Goal: Transaction & Acquisition: Purchase product/service

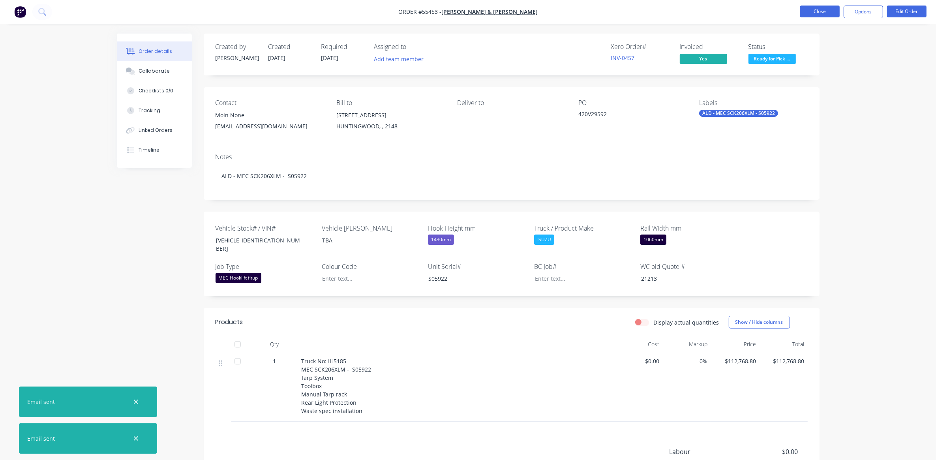
click at [820, 14] on button "Close" at bounding box center [819, 12] width 39 height 12
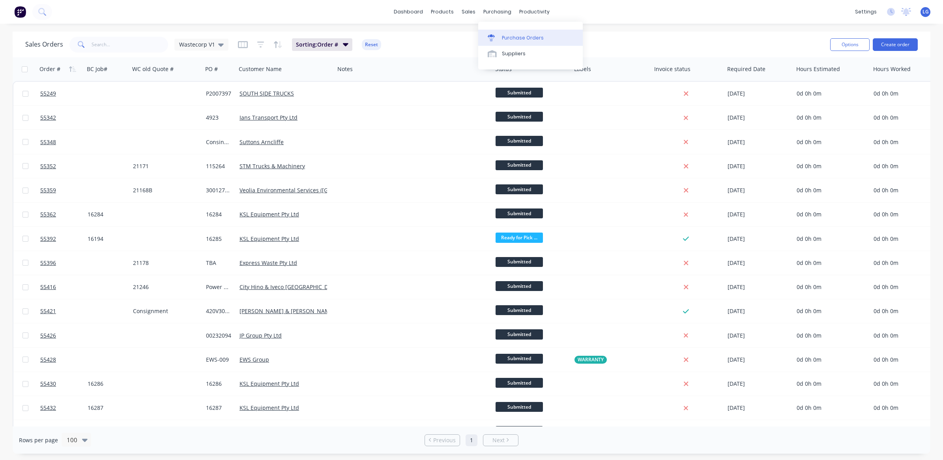
click at [519, 38] on div "Purchase Orders" at bounding box center [523, 37] width 42 height 7
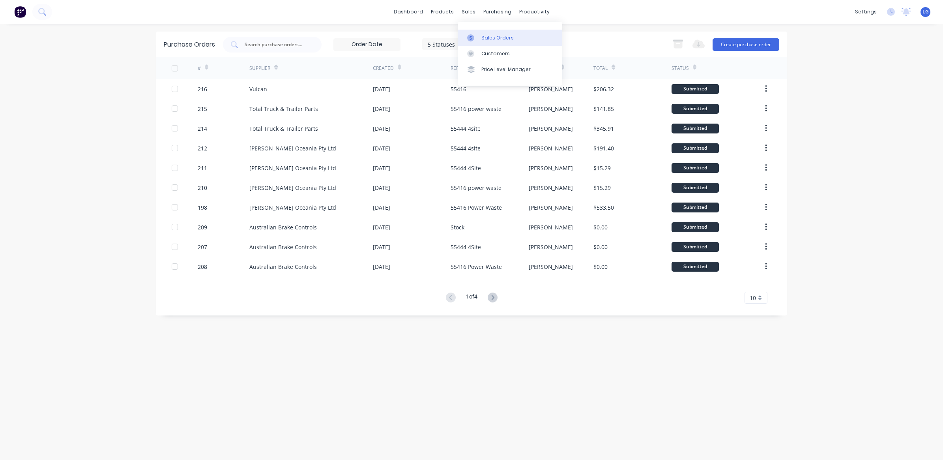
click at [493, 33] on link "Sales Orders" at bounding box center [510, 38] width 105 height 16
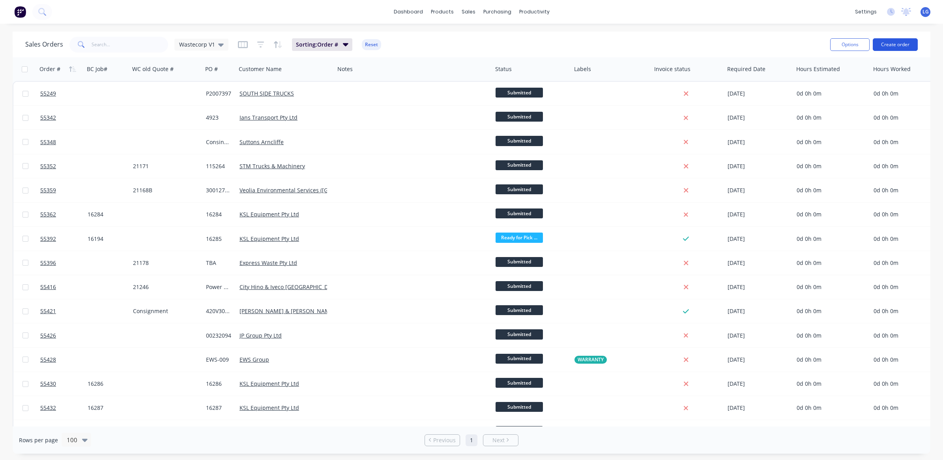
click at [893, 46] on button "Create order" at bounding box center [895, 44] width 45 height 13
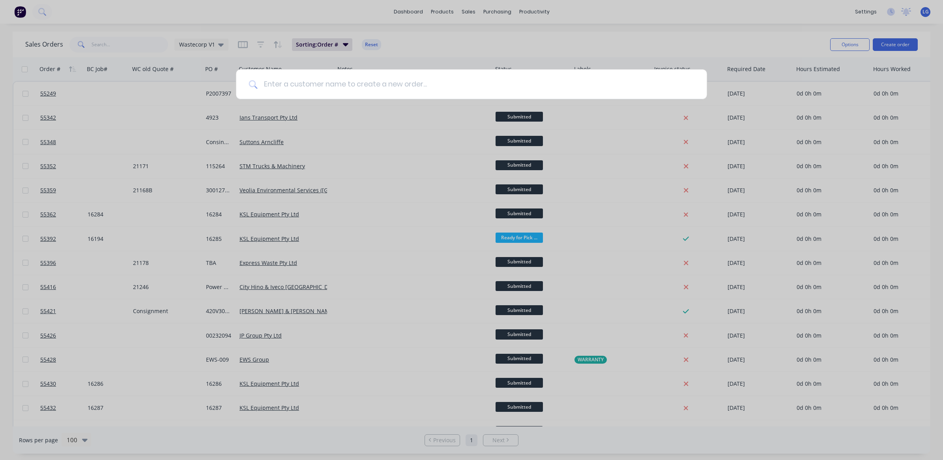
click at [315, 86] on input at bounding box center [475, 84] width 437 height 30
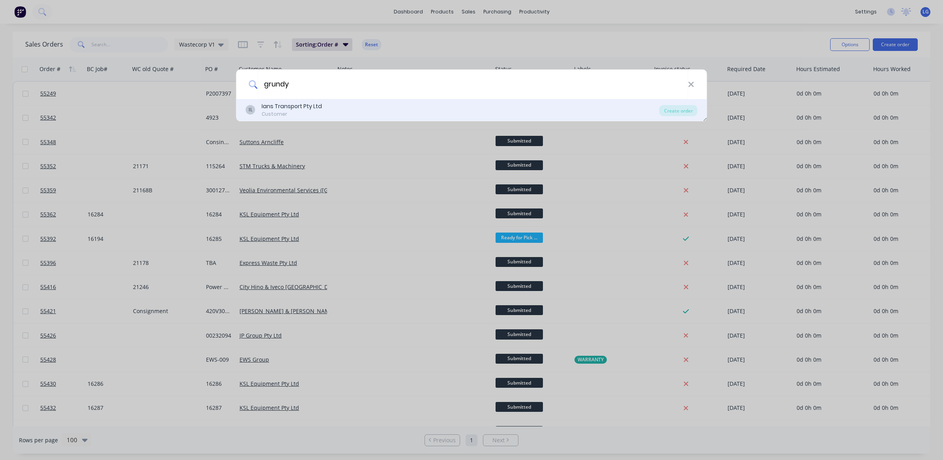
type input "grundy"
click at [316, 113] on div "Customer" at bounding box center [292, 114] width 60 height 7
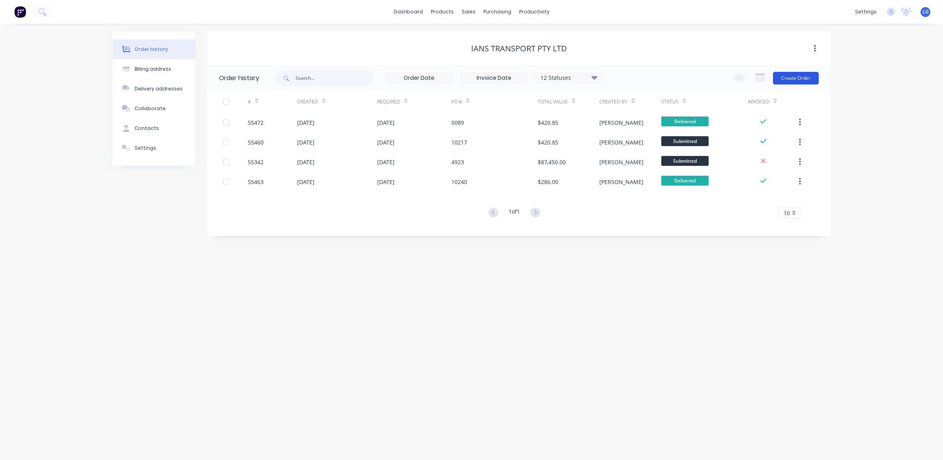
click at [793, 79] on button "Create Order" at bounding box center [796, 78] width 46 height 13
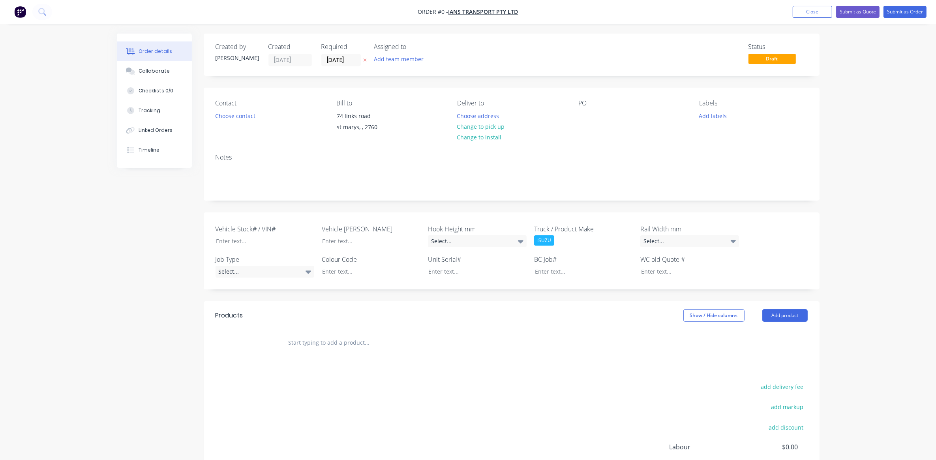
click at [299, 340] on input "text" at bounding box center [367, 343] width 158 height 16
paste input "SC267C16005"
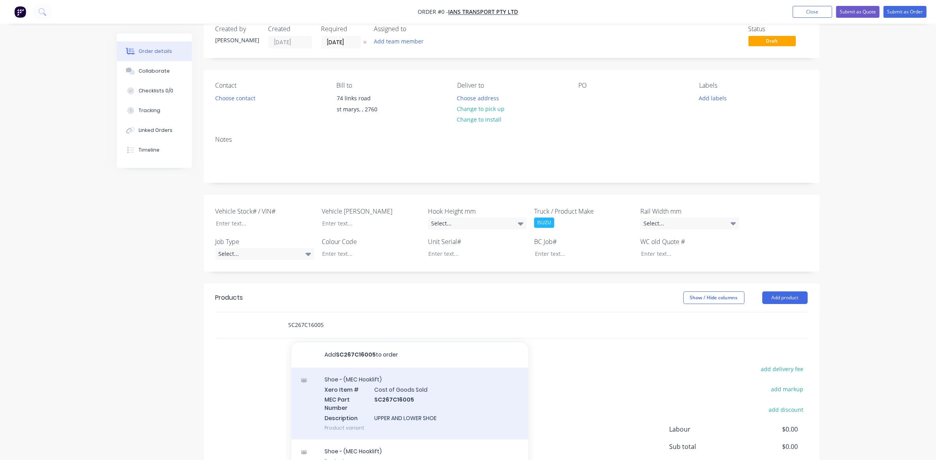
scroll to position [49, 0]
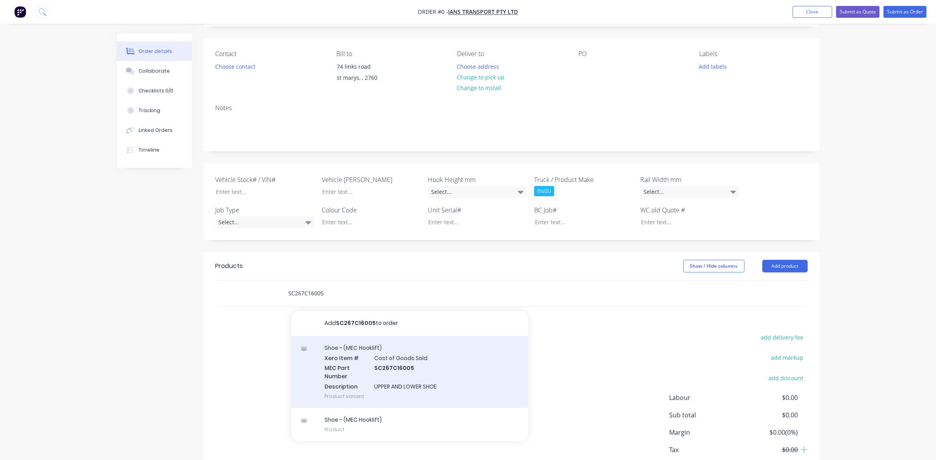
type input "SC267C16005"
click at [343, 371] on div "Shoe - (MEC Hooklift) Xero Item # Cost of Goods Sold MEC Part Number SC267C1600…" at bounding box center [409, 372] width 237 height 72
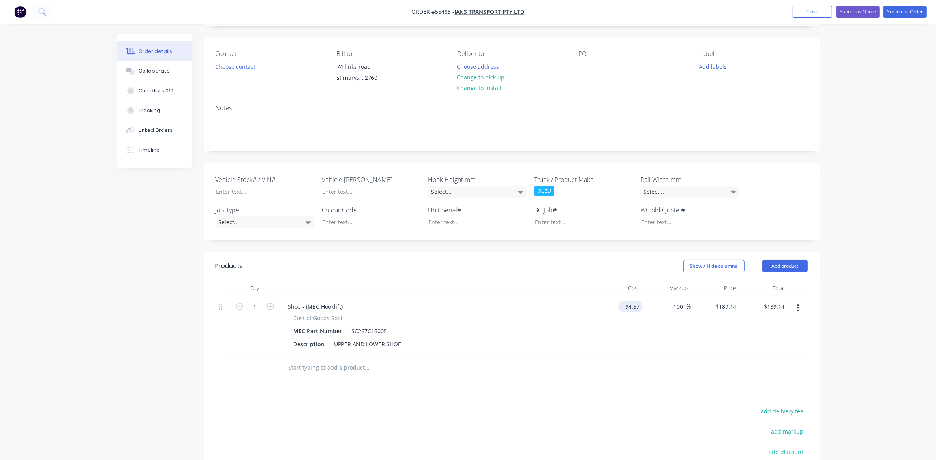
click at [633, 305] on input "94.57" at bounding box center [631, 306] width 21 height 11
type input "$106.50"
type input "$213.00"
click at [691, 324] on div "$213.00 $213.00" at bounding box center [715, 325] width 49 height 59
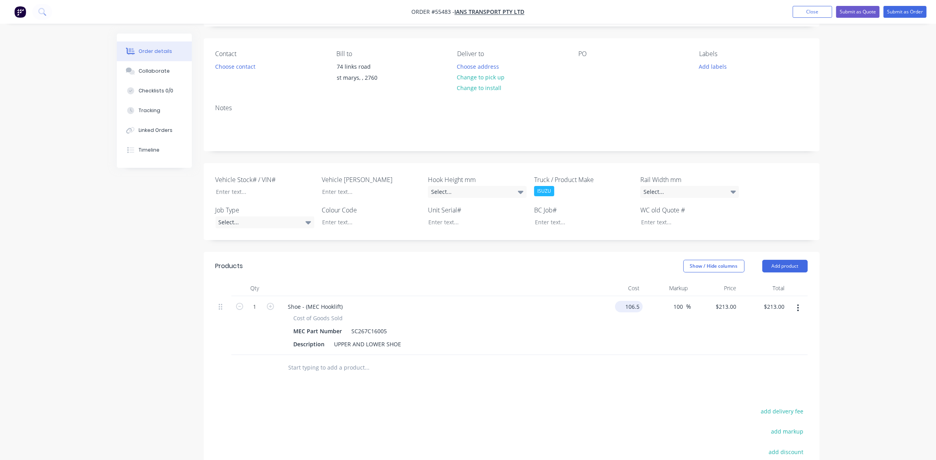
click at [633, 307] on input "106.5" at bounding box center [630, 306] width 24 height 11
type input "$94.57"
type input "$189.14"
click at [652, 354] on div "100 100 %" at bounding box center [667, 325] width 49 height 59
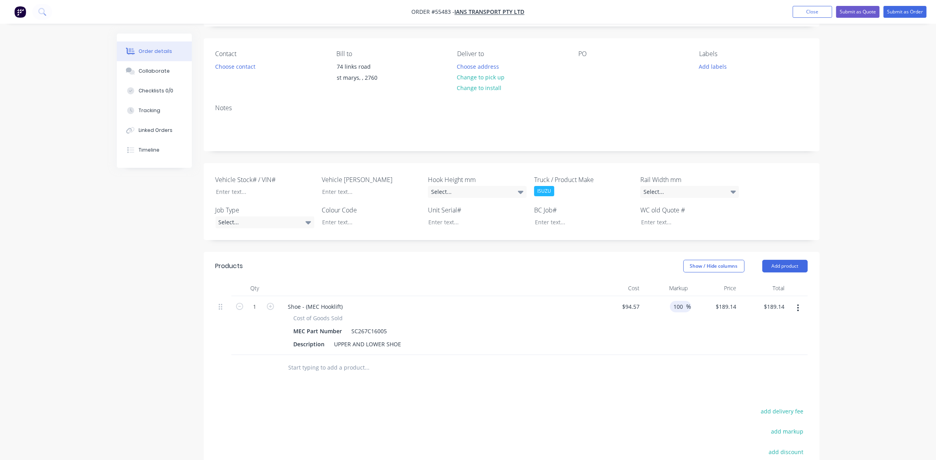
click at [679, 307] on input "100" at bounding box center [679, 306] width 13 height 11
type input "50"
type input "$141.855"
type input "$141.86"
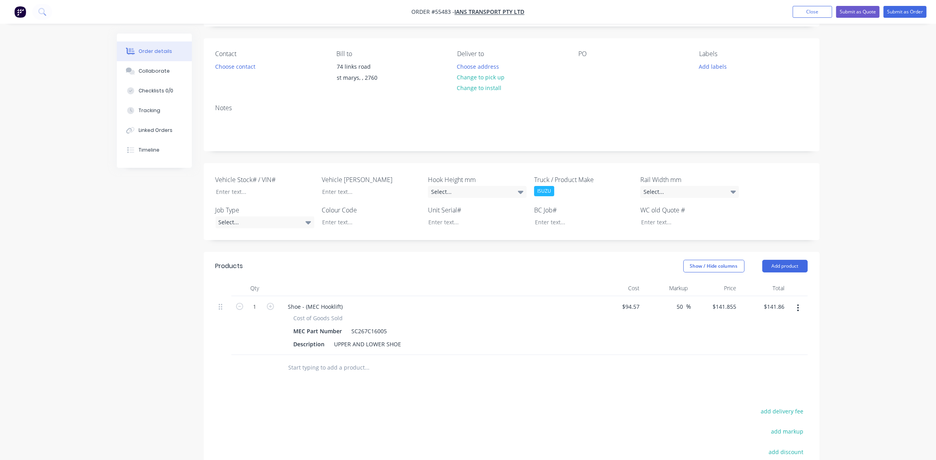
click at [674, 324] on div "50 50 %" at bounding box center [667, 325] width 49 height 59
click at [272, 307] on icon "button" at bounding box center [270, 306] width 7 height 7
type input "2"
type input "$283.71"
click at [310, 367] on input "text" at bounding box center [367, 368] width 158 height 16
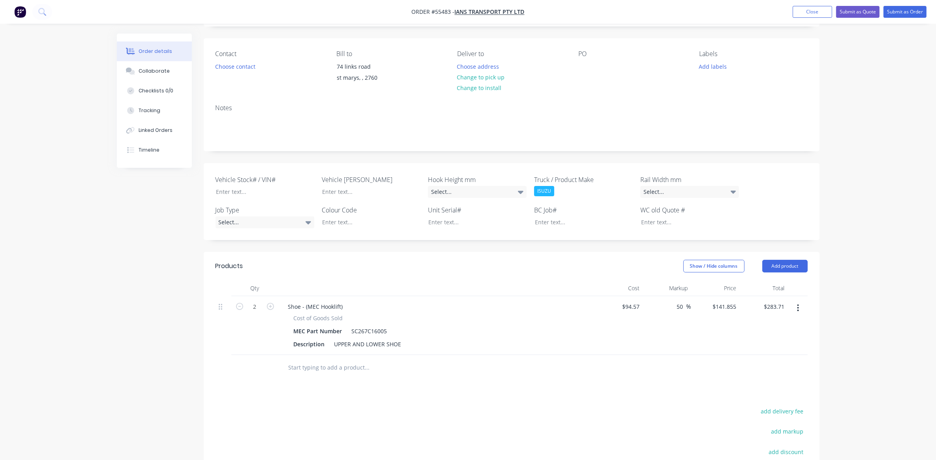
paste input "SCK266A02011"
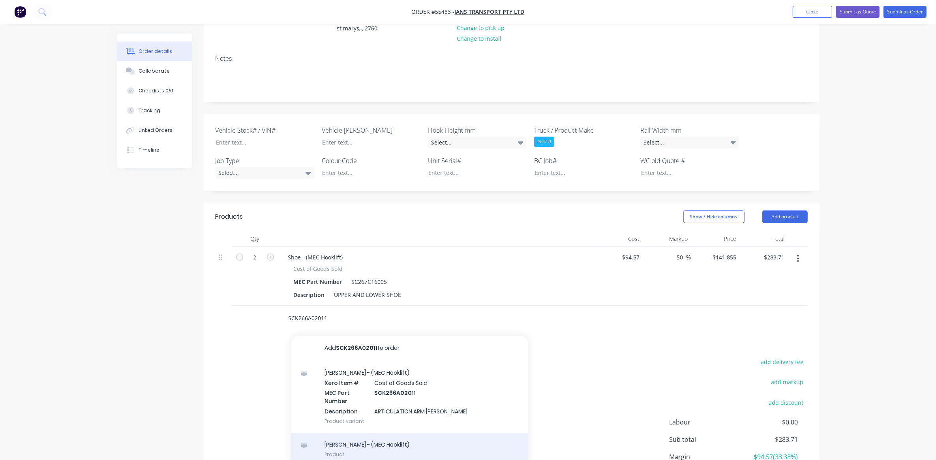
scroll to position [148, 0]
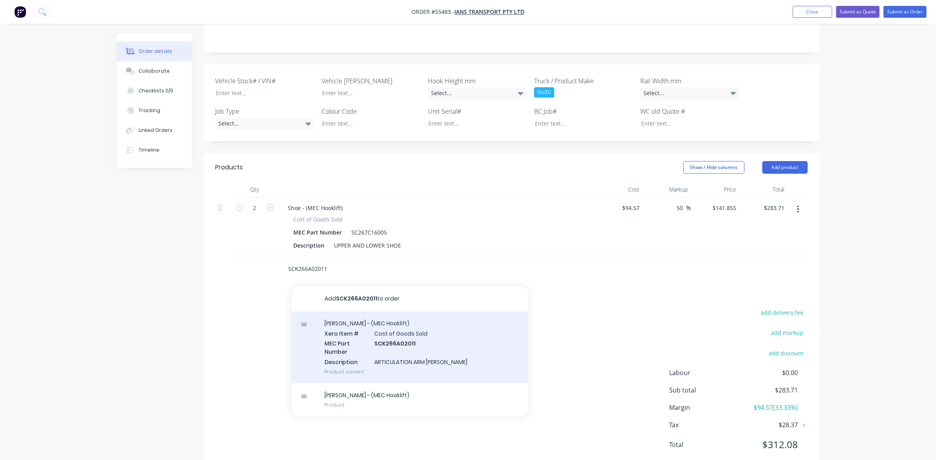
type input "SCK266A02011"
click at [347, 334] on div "[PERSON_NAME] - (MEC Hooklift) Xero Item # Cost of Goods Sold MEC Part Number S…" at bounding box center [409, 347] width 237 height 72
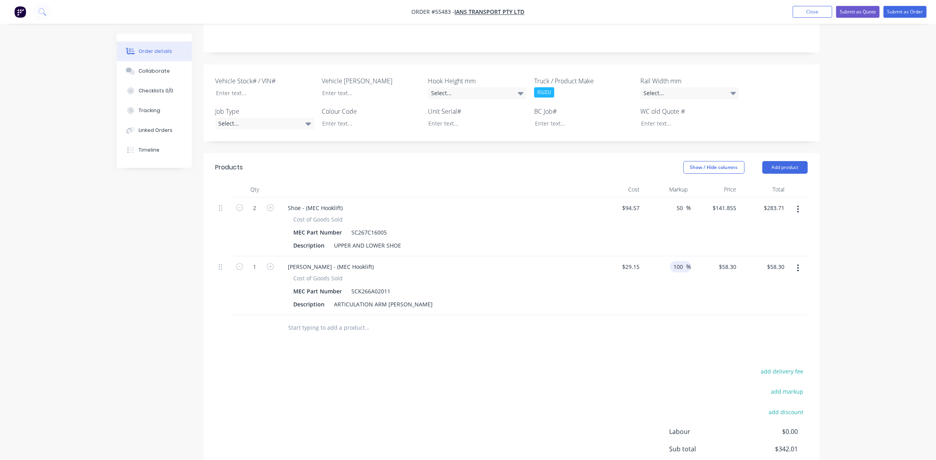
click at [682, 269] on input "100" at bounding box center [679, 266] width 13 height 11
type input "50"
type input "$43.725"
type input "$43.73"
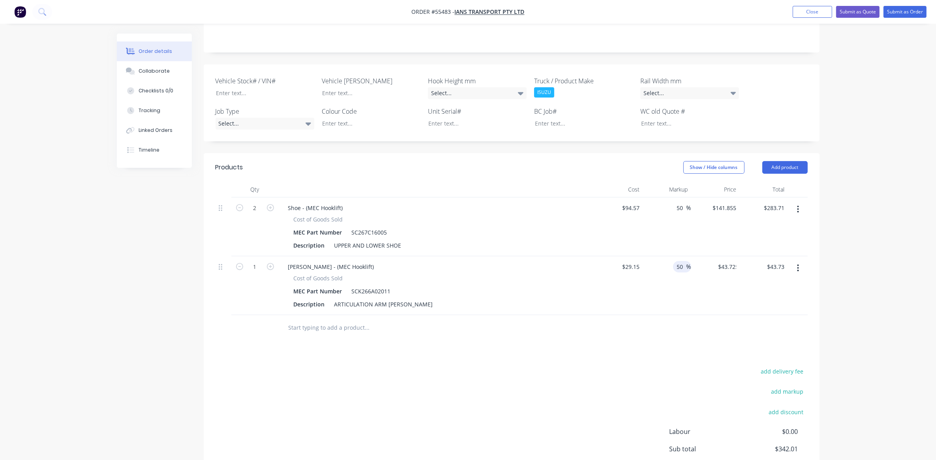
click at [675, 318] on div at bounding box center [512, 328] width 592 height 26
click at [272, 266] on icon "button" at bounding box center [270, 266] width 7 height 7
type input "2"
type input "$87.45"
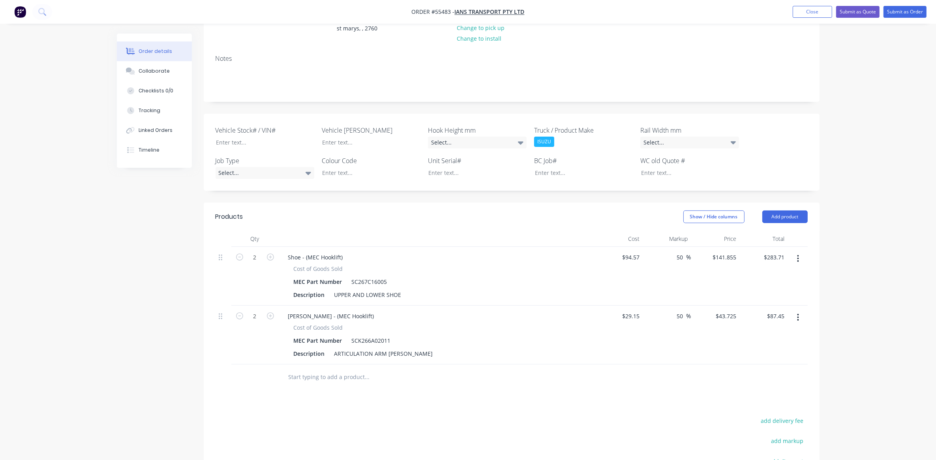
scroll to position [0, 0]
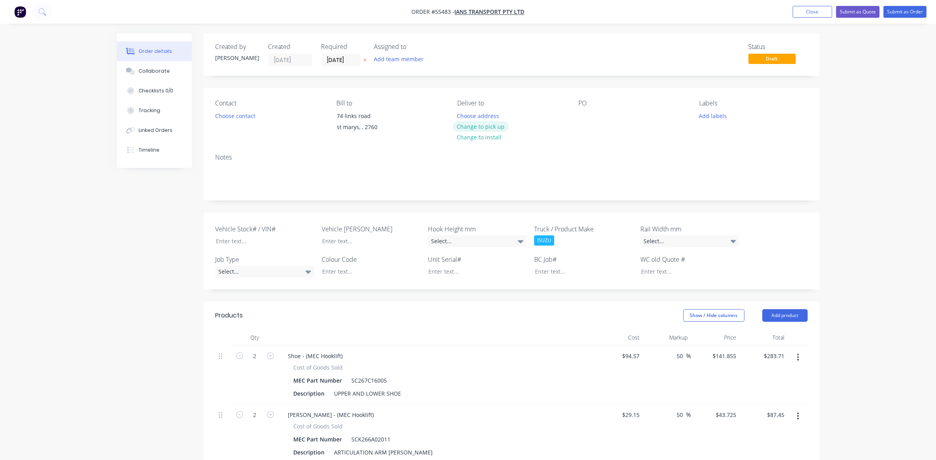
click at [495, 127] on button "Change to pick up" at bounding box center [481, 126] width 56 height 11
click at [231, 115] on button "Choose contact" at bounding box center [235, 115] width 49 height 11
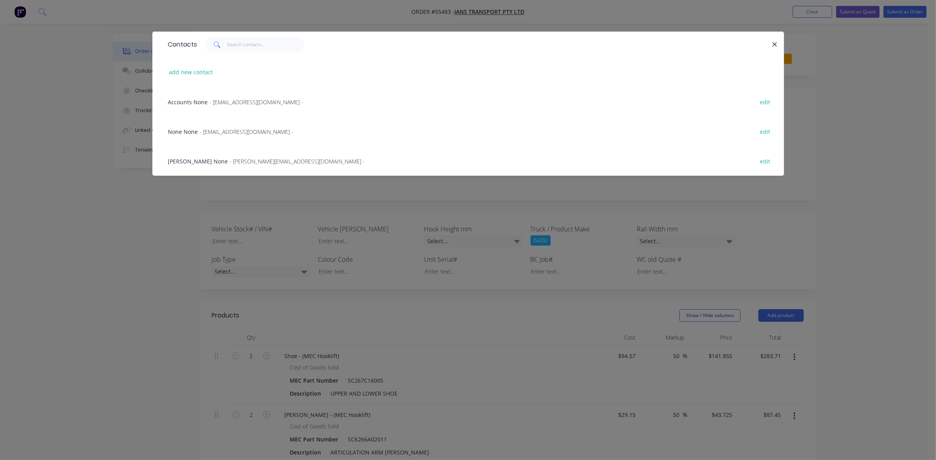
click at [214, 103] on span "- [EMAIL_ADDRESS][DOMAIN_NAME] -" at bounding box center [257, 101] width 94 height 7
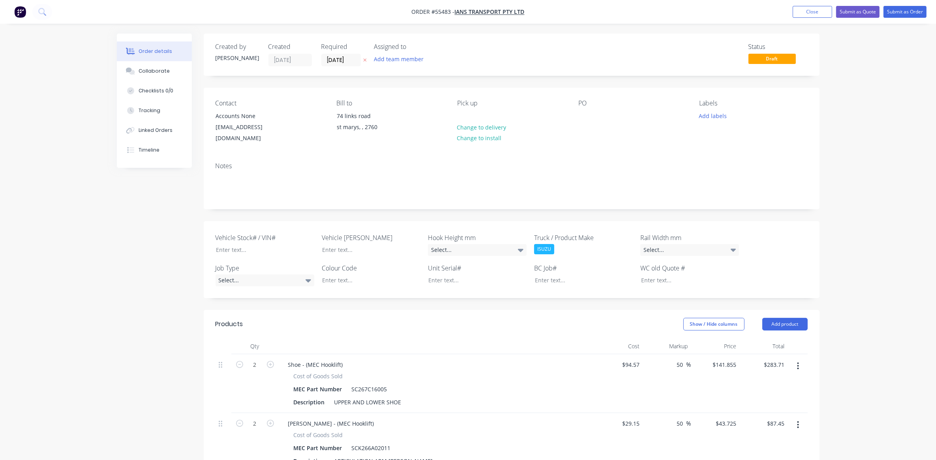
click at [591, 115] on div "PO" at bounding box center [632, 121] width 108 height 45
click at [579, 116] on div at bounding box center [584, 115] width 13 height 11
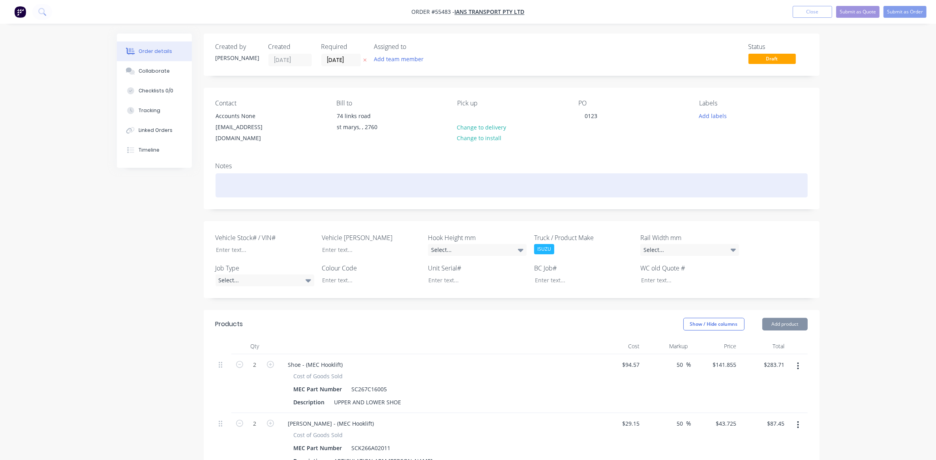
click at [235, 173] on div at bounding box center [512, 185] width 592 height 24
click at [221, 176] on div "S00891" at bounding box center [512, 185] width 592 height 24
click at [283, 174] on div "Hook unit #S00891" at bounding box center [512, 185] width 592 height 24
click at [295, 178] on div "Hook unit #S00891Rego XNI6IF" at bounding box center [512, 185] width 592 height 24
click at [328, 178] on div "Hook unit #S00891Rego XNI-6IF" at bounding box center [512, 185] width 592 height 24
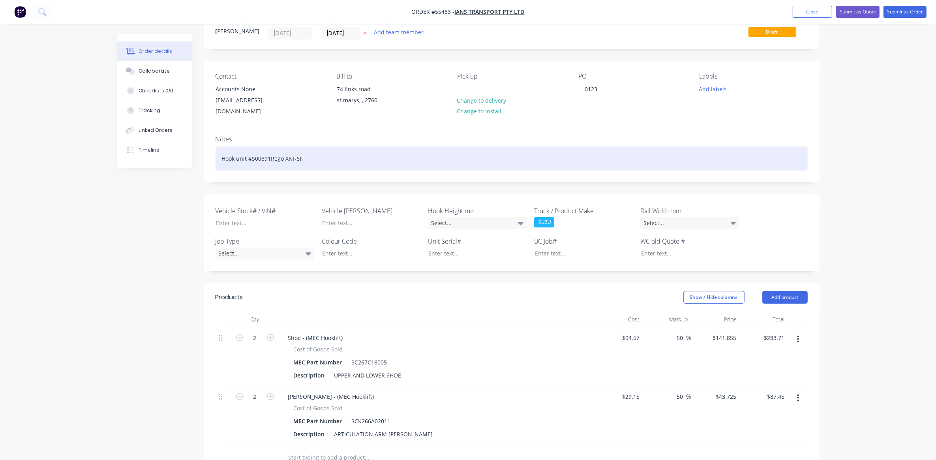
scroll to position [49, 0]
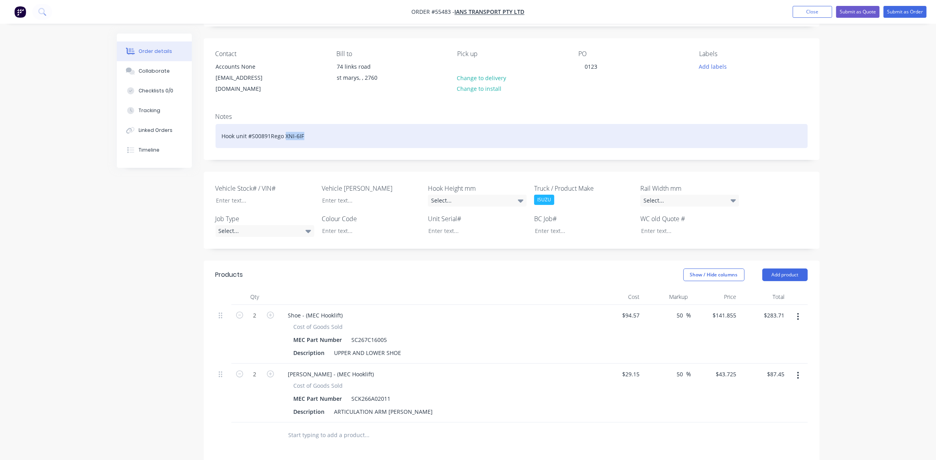
drag, startPoint x: 285, startPoint y: 127, endPoint x: 303, endPoint y: 127, distance: 17.4
click at [303, 127] on div "Hook unit #S00891Rego XNI-6IF" at bounding box center [512, 136] width 592 height 24
copy div "XNI-6IF"
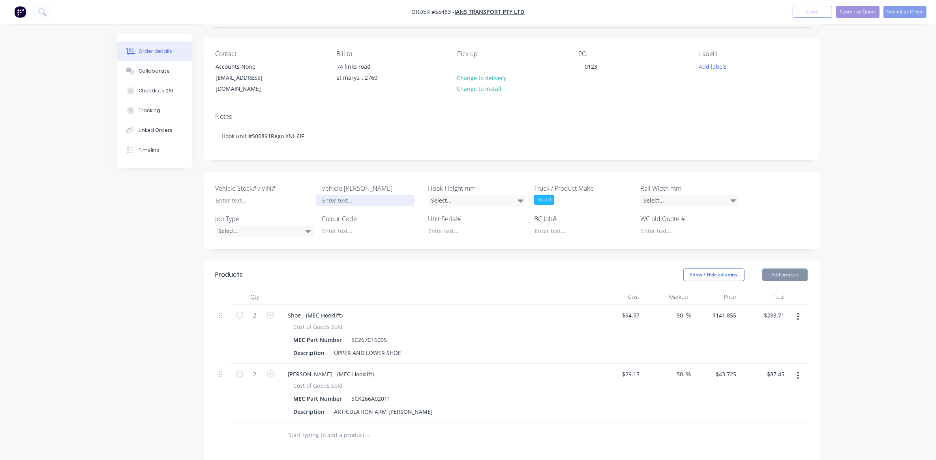
click at [337, 195] on div at bounding box center [365, 200] width 99 height 11
paste div
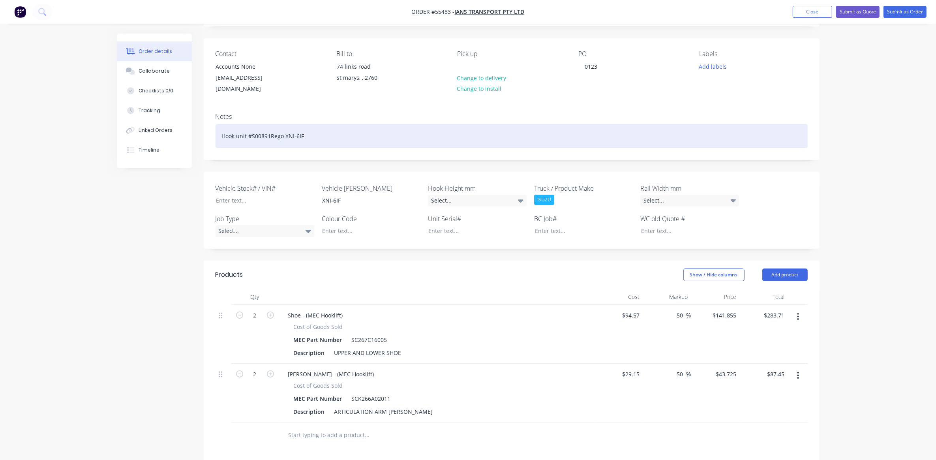
click at [268, 127] on div "Hook unit #S00891Rego XNI-6IF" at bounding box center [512, 136] width 592 height 24
drag, startPoint x: 270, startPoint y: 127, endPoint x: 251, endPoint y: 129, distance: 19.5
click at [251, 129] on div "Hook unit #S00891Rego XNI-6IF" at bounding box center [512, 136] width 592 height 24
copy div "S00891"
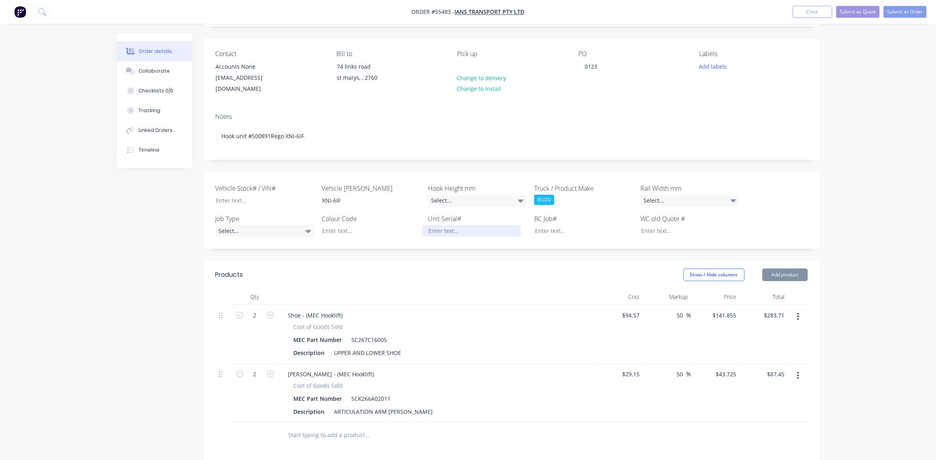
click at [442, 225] on div at bounding box center [471, 230] width 99 height 11
paste div
click at [902, 13] on button "Submit as Order" at bounding box center [904, 12] width 43 height 12
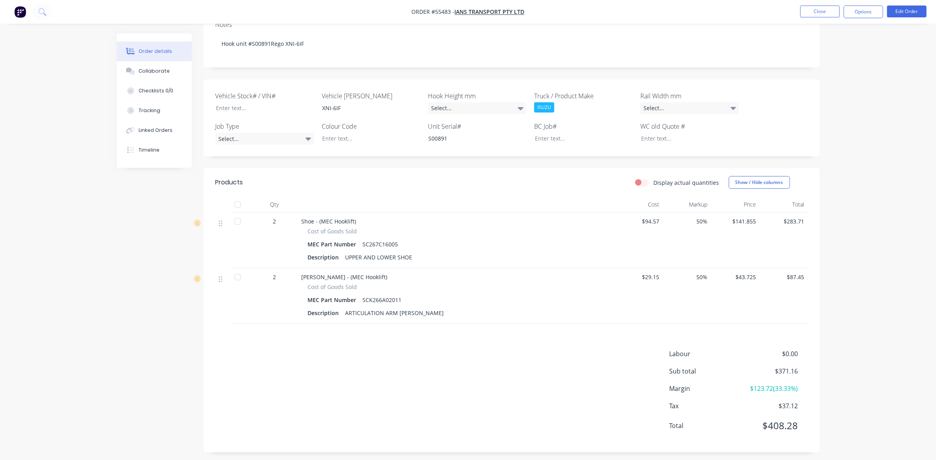
scroll to position [137, 0]
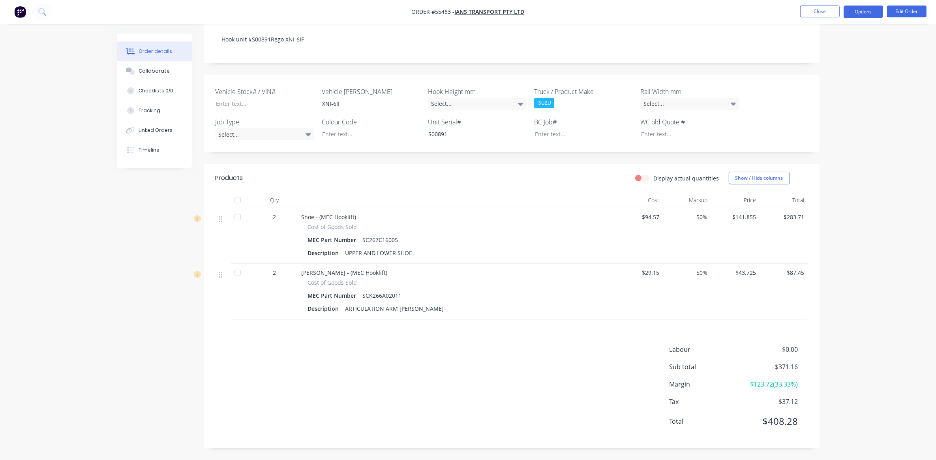
click at [863, 7] on button "Options" at bounding box center [862, 12] width 39 height 13
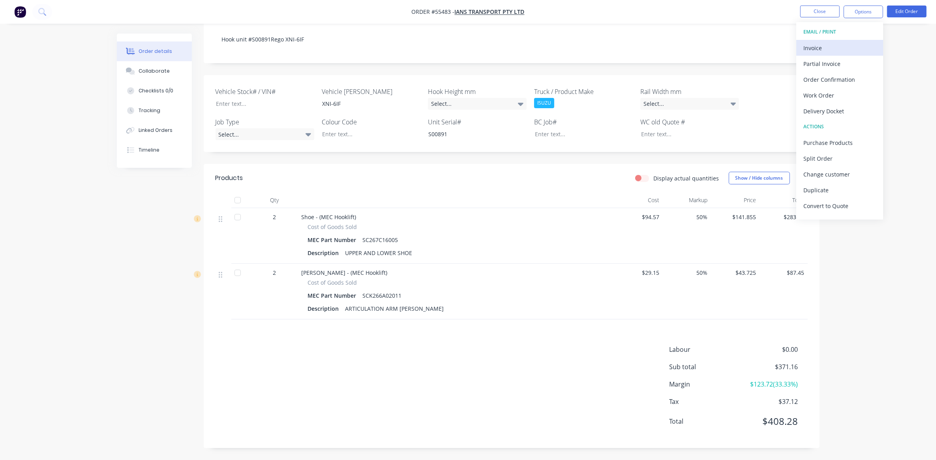
click at [839, 45] on div "Invoice" at bounding box center [839, 47] width 73 height 11
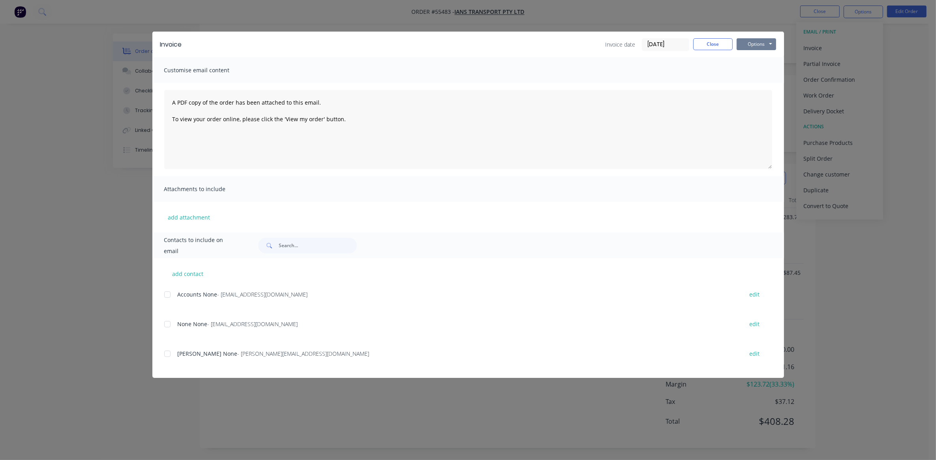
click at [755, 45] on button "Options" at bounding box center [755, 44] width 39 height 12
click at [756, 54] on button "Preview" at bounding box center [761, 58] width 51 height 13
click at [717, 44] on button "Close" at bounding box center [712, 44] width 39 height 12
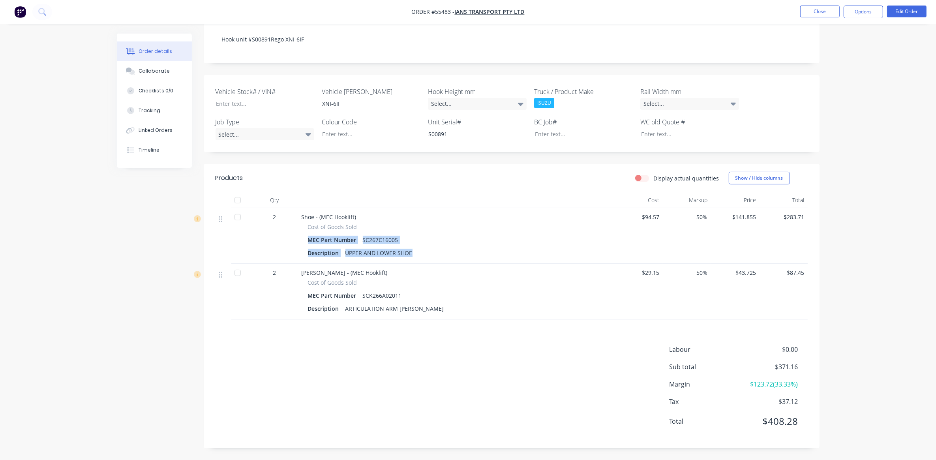
drag, startPoint x: 308, startPoint y: 238, endPoint x: 417, endPoint y: 251, distance: 109.8
click at [417, 251] on div "Cost of Goods Sold MEC Part Number SC267C16005 Description UPPER AND LOWER SHOE" at bounding box center [456, 241] width 309 height 36
drag, startPoint x: 417, startPoint y: 251, endPoint x: 407, endPoint y: 252, distance: 10.3
copy div "MEC Part Number SC267C16005 Description UPPER AND LOWER SHOE"
click at [370, 293] on div "SCK266A02011" at bounding box center [382, 295] width 45 height 11
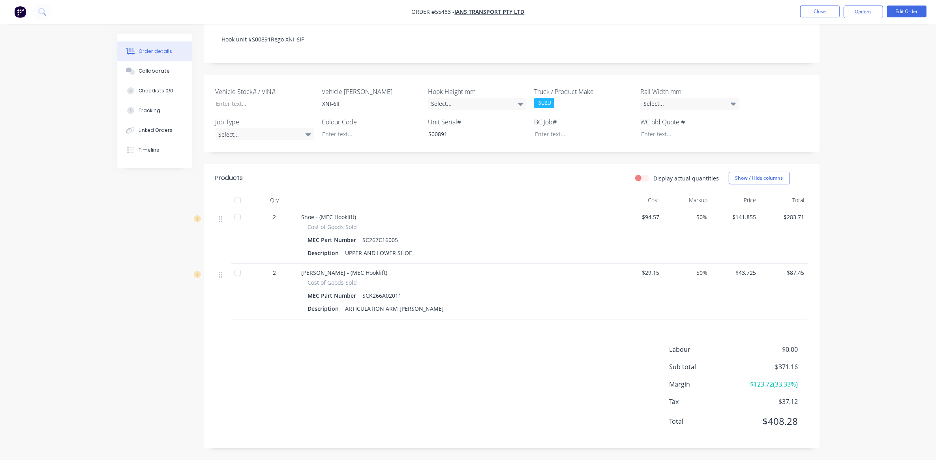
click at [361, 294] on div "SCK266A02011" at bounding box center [382, 295] width 45 height 11
drag, startPoint x: 362, startPoint y: 294, endPoint x: 399, endPoint y: 293, distance: 37.9
click at [399, 293] on div "SCK266A02011" at bounding box center [382, 295] width 45 height 11
copy div "SCK266A02011"
click at [381, 309] on div "ARTICULATION ARM [PERSON_NAME]" at bounding box center [394, 308] width 105 height 11
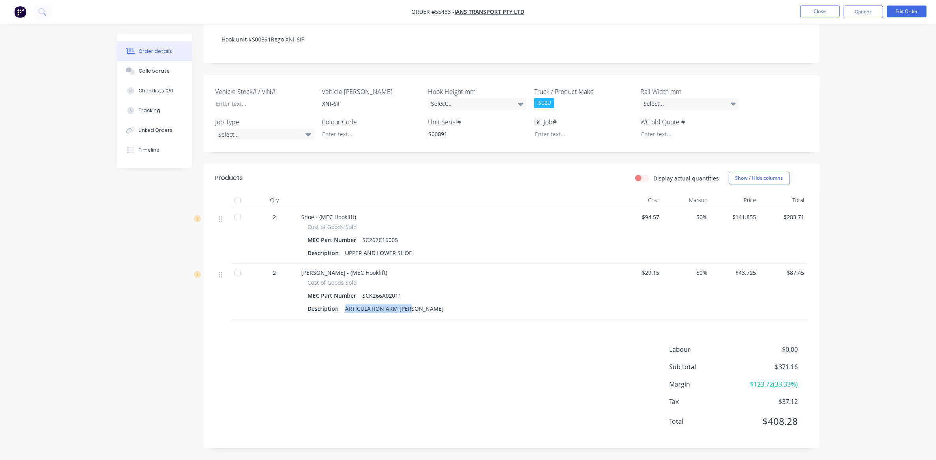
drag, startPoint x: 345, startPoint y: 306, endPoint x: 417, endPoint y: 306, distance: 71.4
click at [417, 306] on div "Description ARTICULATION ARM [PERSON_NAME]" at bounding box center [456, 308] width 297 height 11
drag, startPoint x: 417, startPoint y: 306, endPoint x: 404, endPoint y: 307, distance: 13.0
copy div "ARTICULATION ARM [PERSON_NAME]"
drag, startPoint x: 450, startPoint y: 135, endPoint x: 421, endPoint y: 131, distance: 29.0
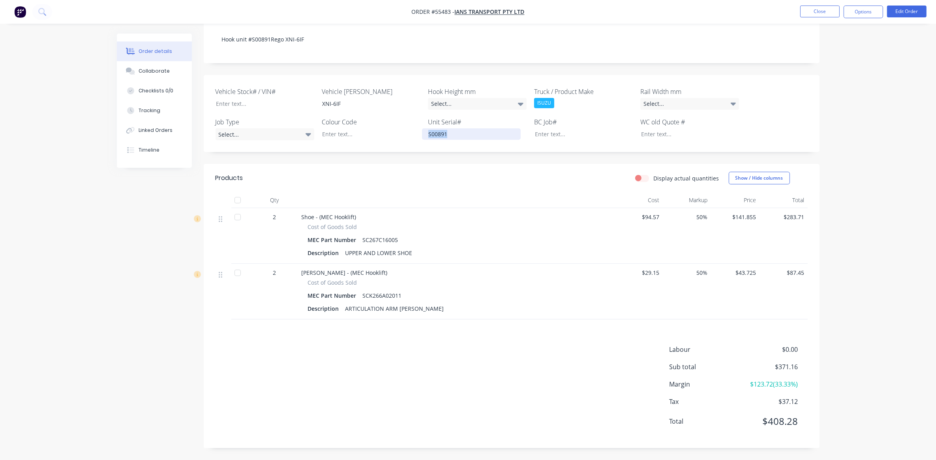
click at [421, 131] on div "Vehicle Stock# / VIN# Vehicle [PERSON_NAME] XNI-6IF Hook Height mm Select... Tr…" at bounding box center [512, 113] width 616 height 77
copy div "S00891"
